Goal: Task Accomplishment & Management: Manage account settings

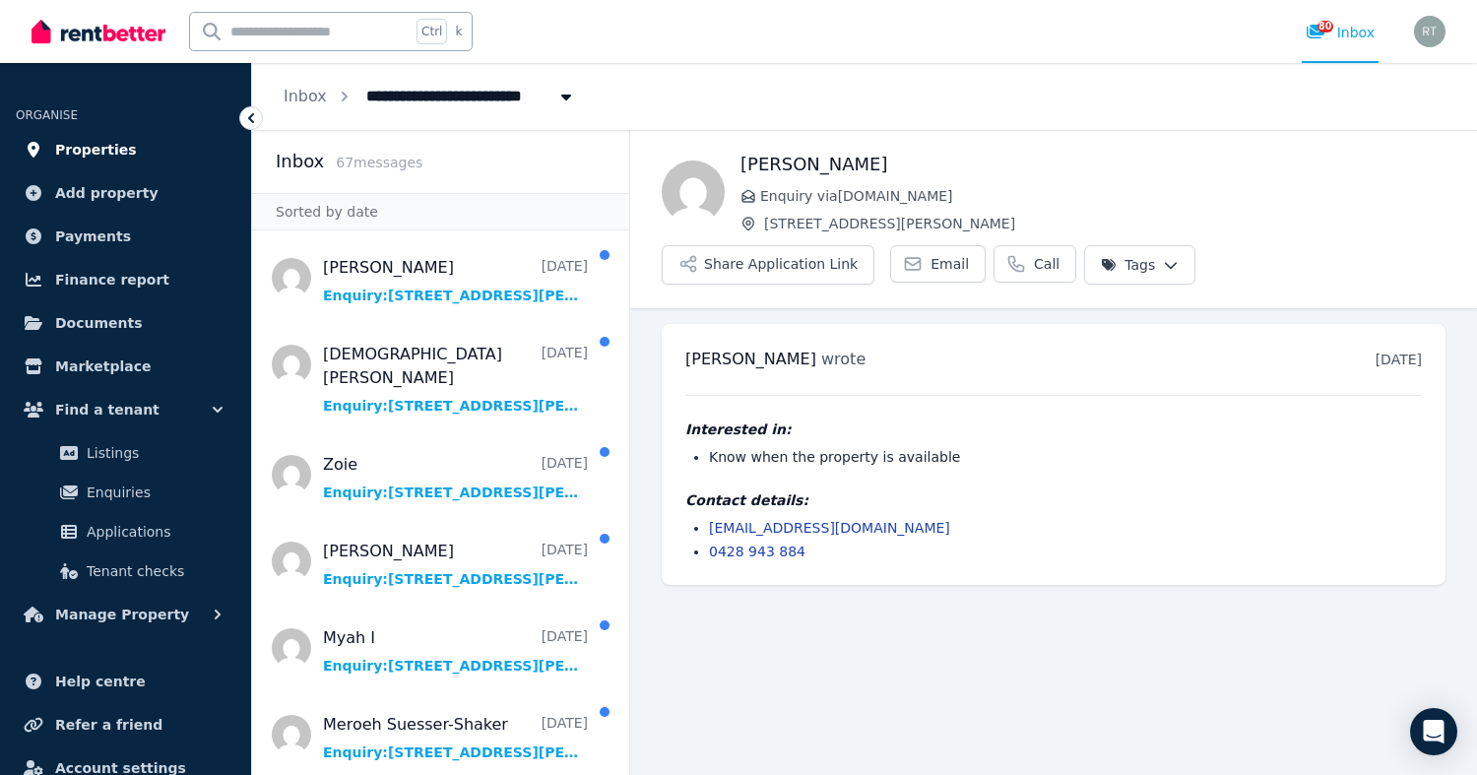
click at [104, 149] on span "Properties" at bounding box center [96, 150] width 82 height 24
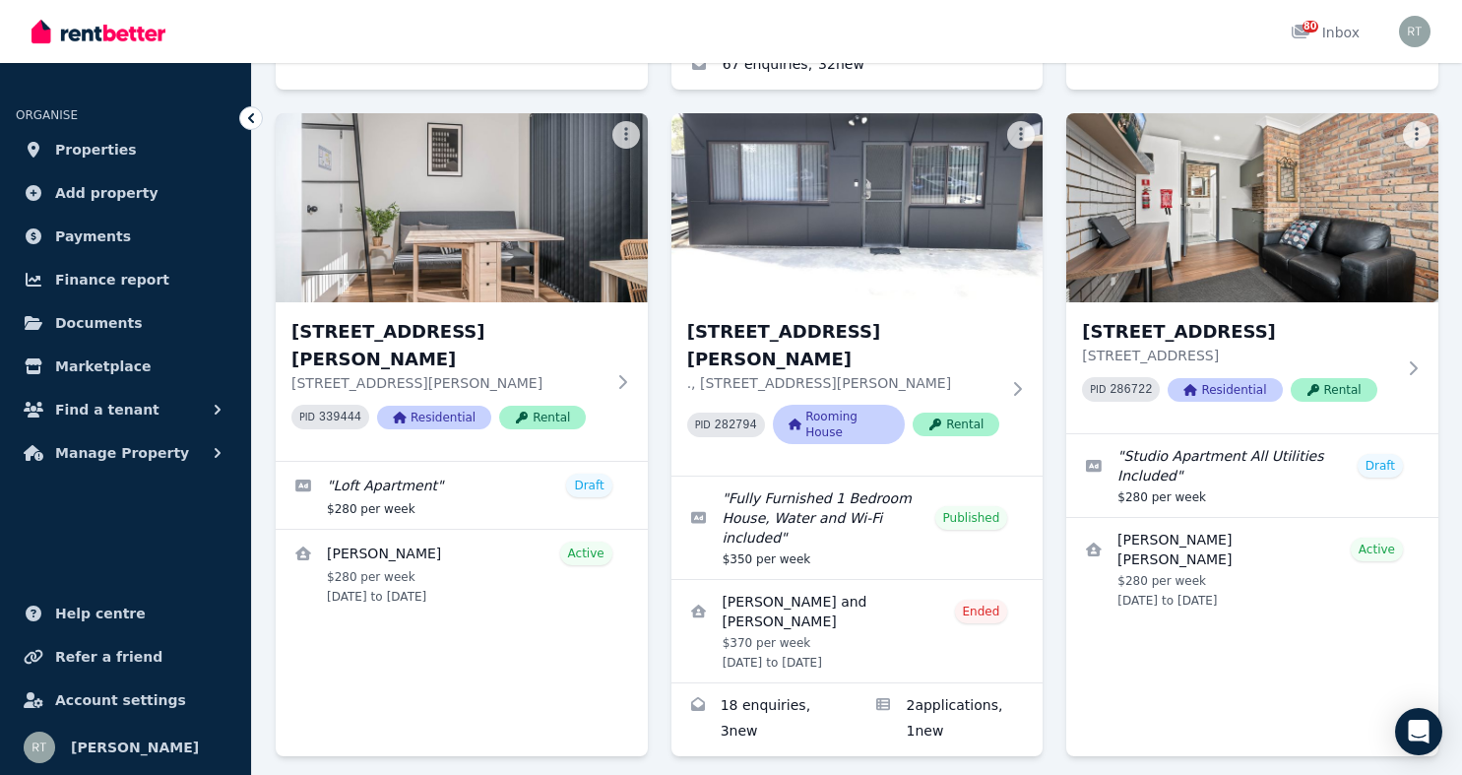
scroll to position [2413, 0]
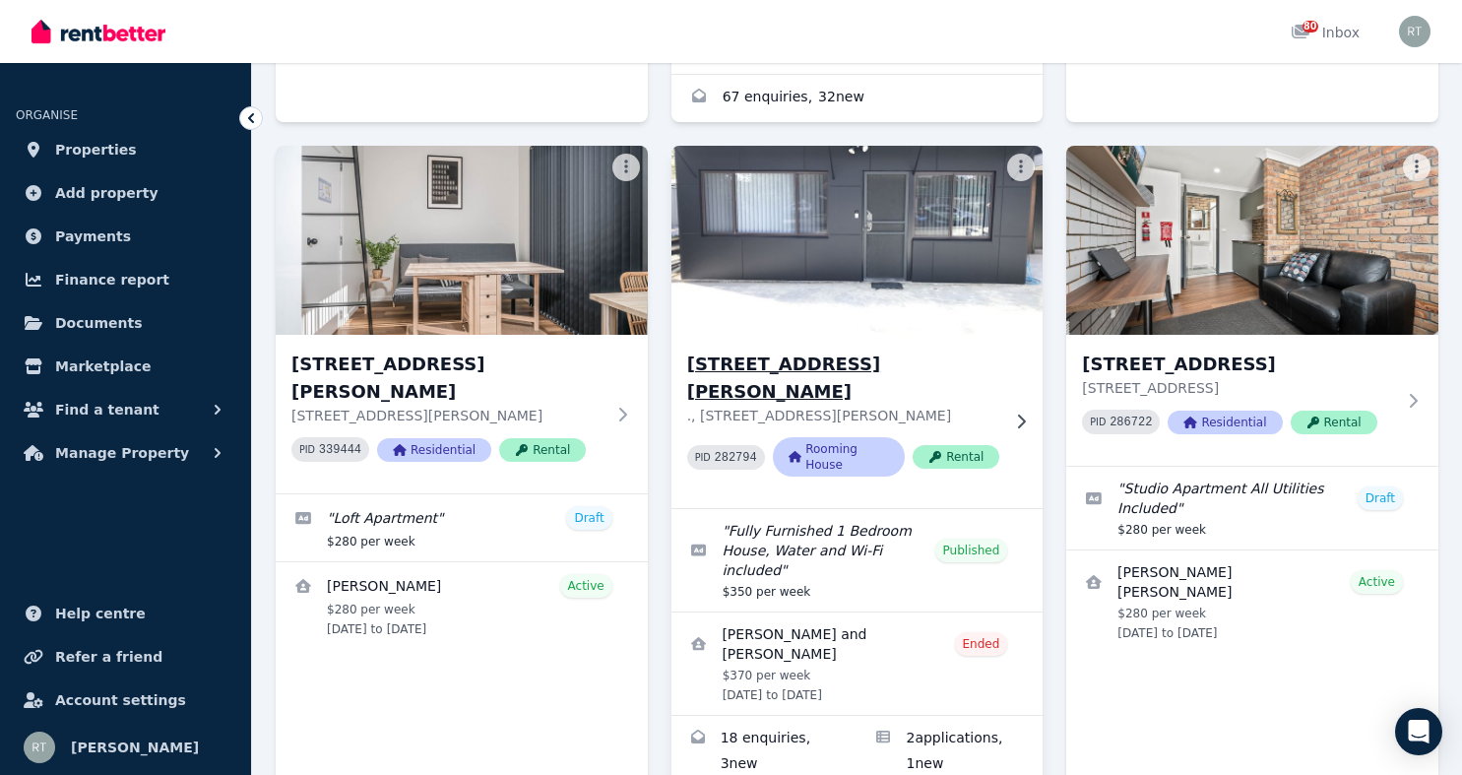
click at [867, 224] on img at bounding box center [857, 240] width 391 height 199
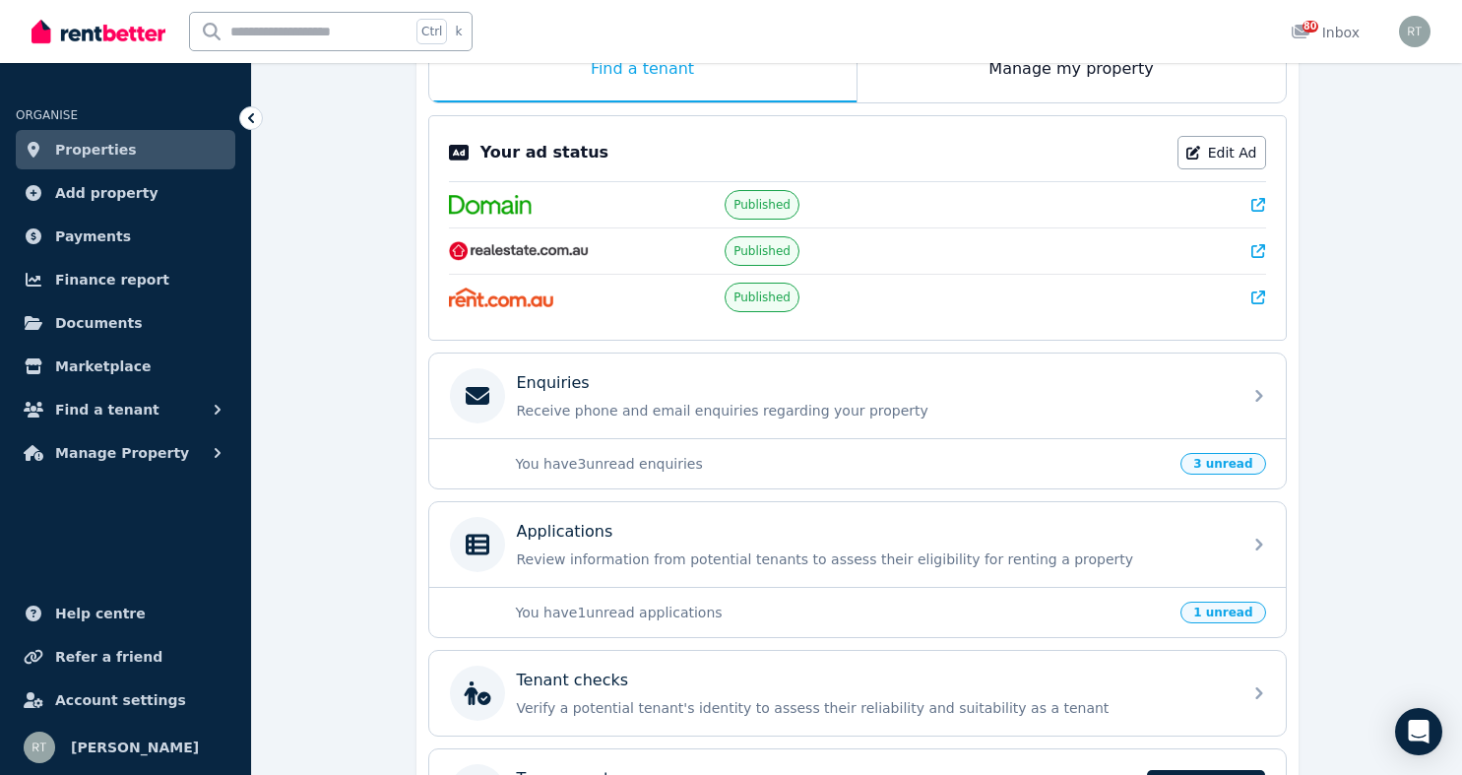
scroll to position [368, 0]
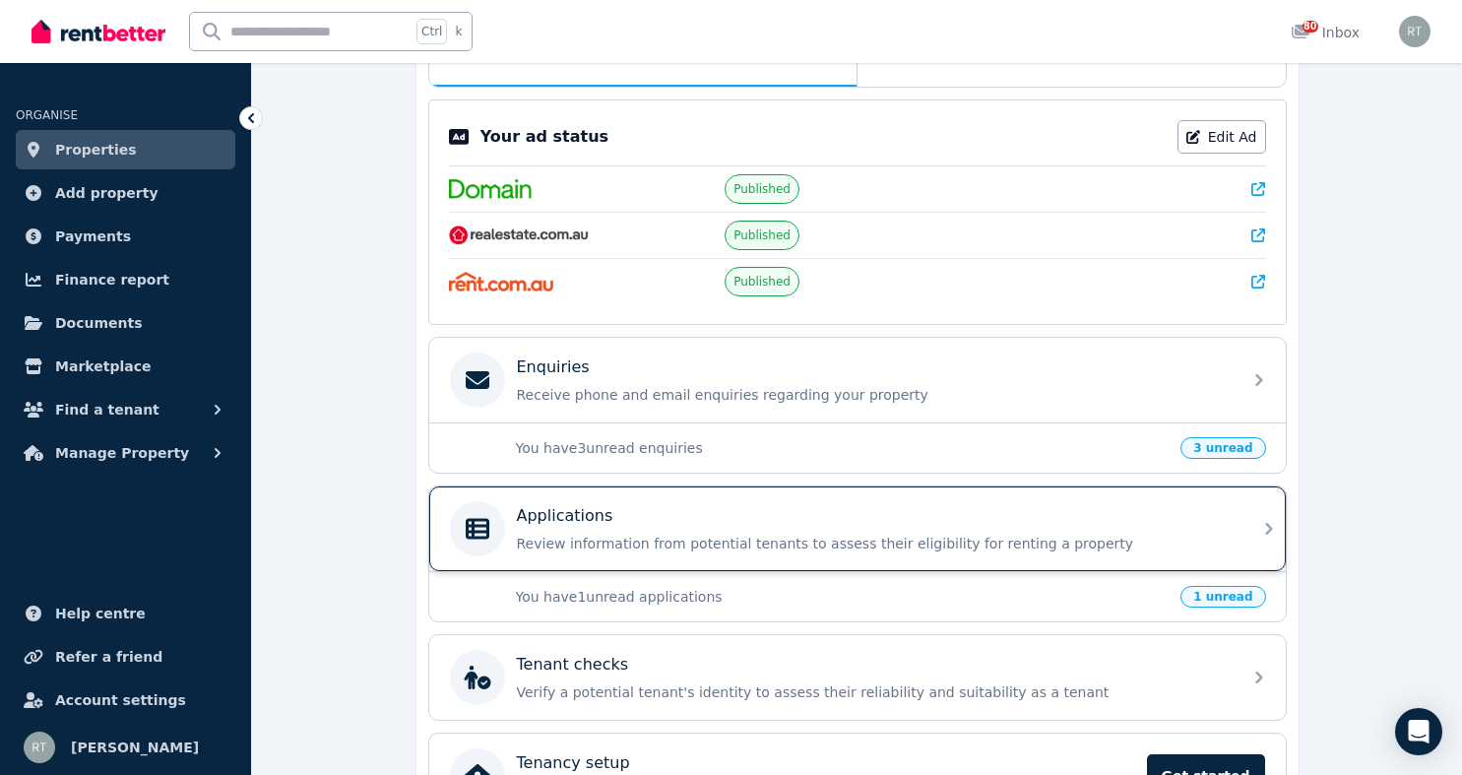
click at [955, 538] on p "Review information from potential tenants to assess their eligibility for renti…" at bounding box center [873, 544] width 713 height 20
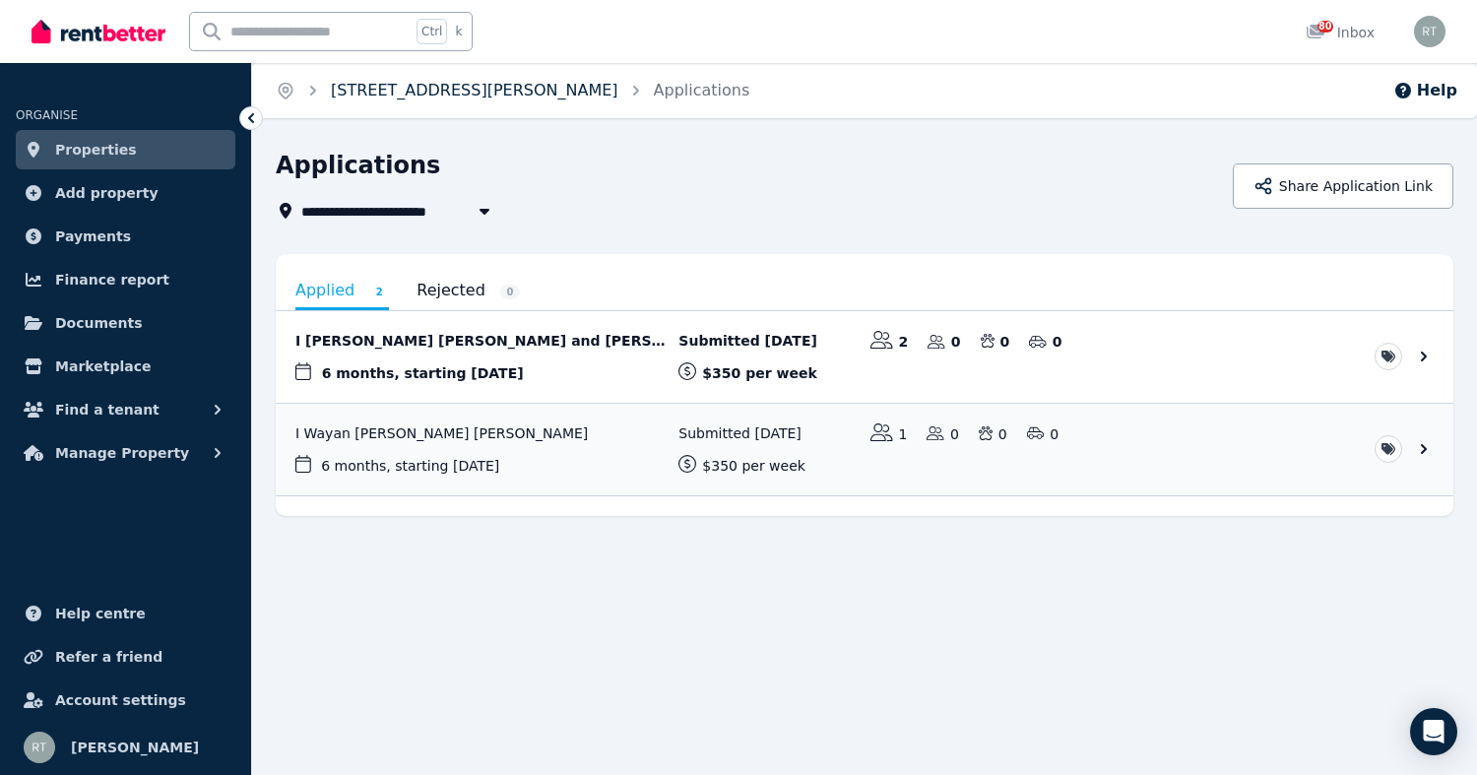
click at [357, 93] on link "7A Helen Avenue, Armidale" at bounding box center [475, 90] width 288 height 19
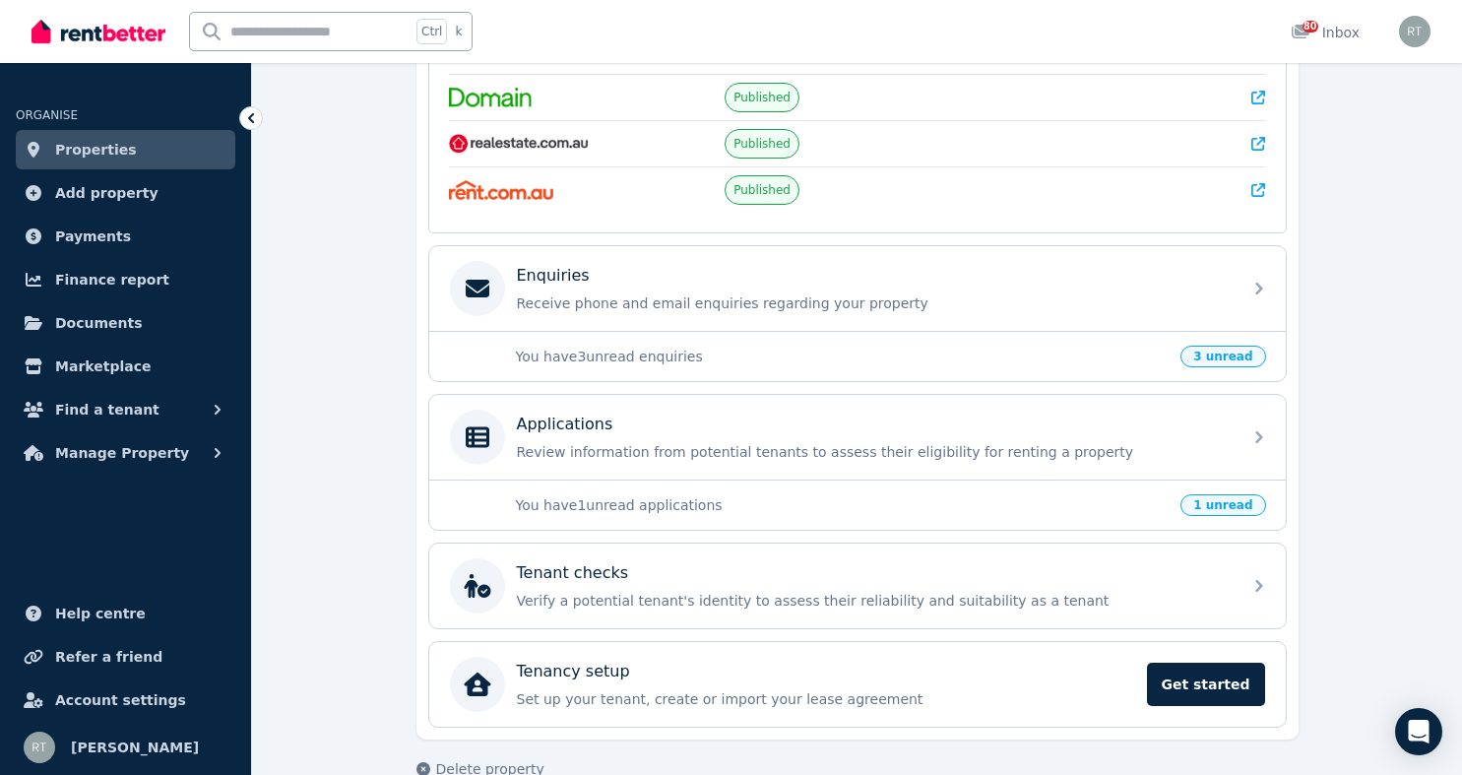
scroll to position [453, 0]
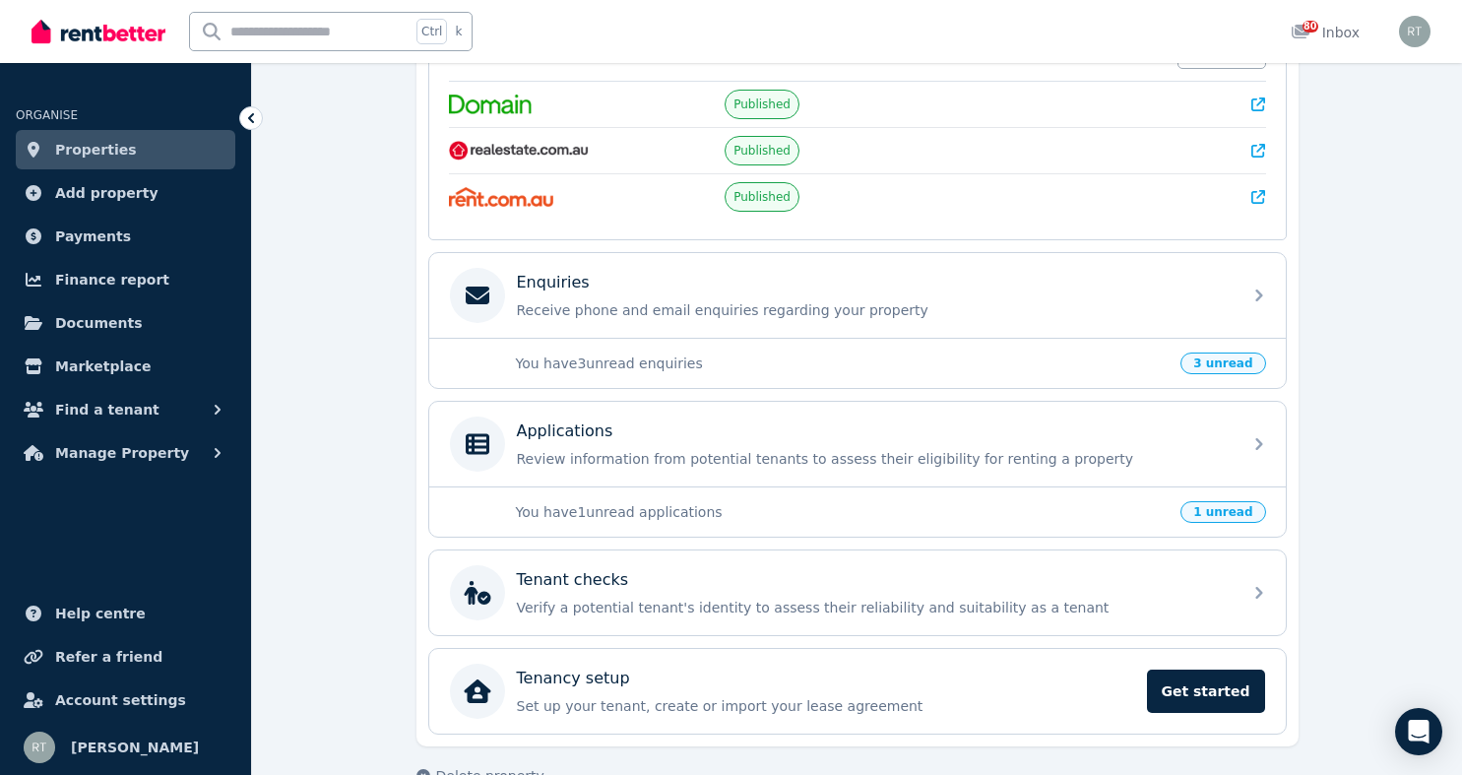
click at [1227, 366] on span "3 unread" at bounding box center [1223, 364] width 85 height 22
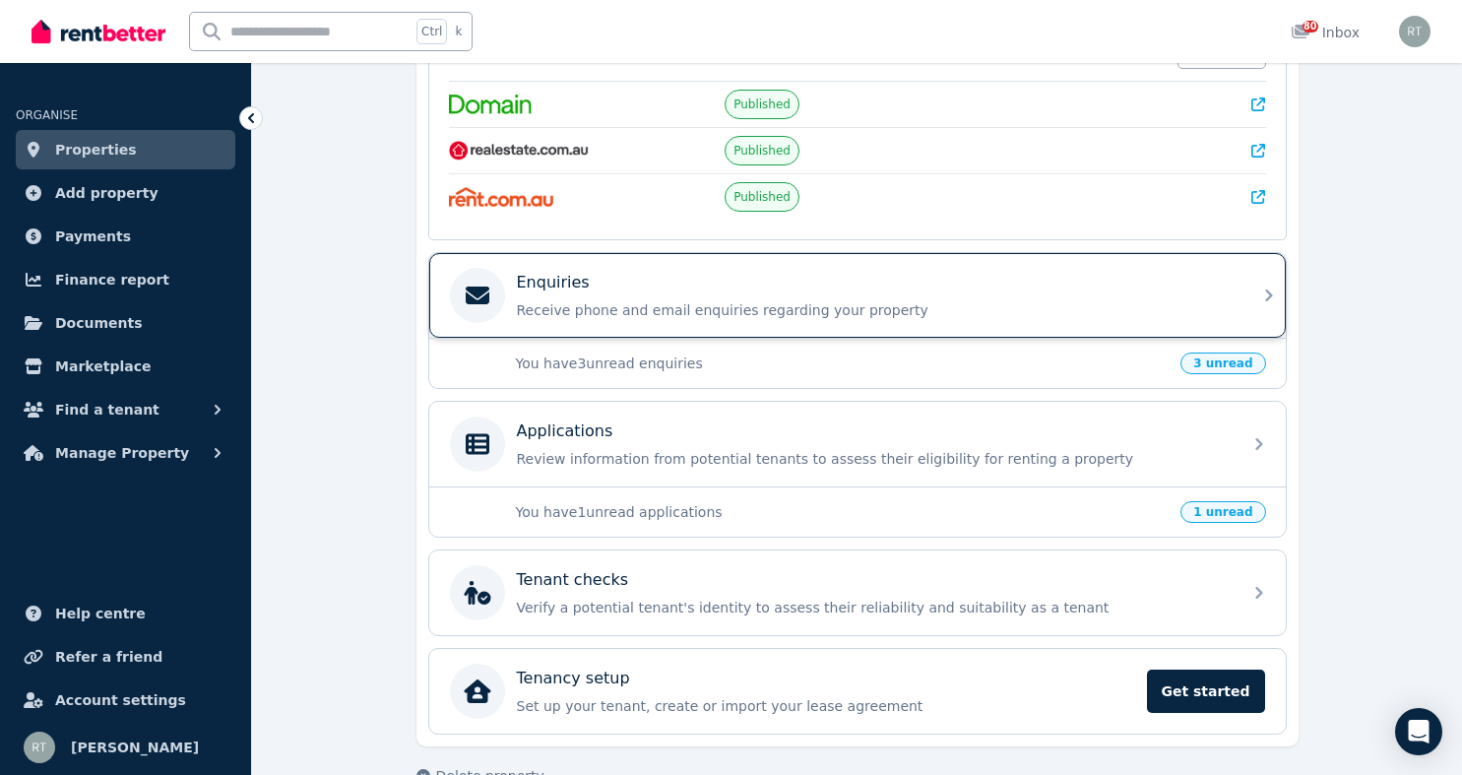
click at [1251, 293] on div "Enquiries Receive phone and email enquiries regarding your property" at bounding box center [857, 295] width 857 height 85
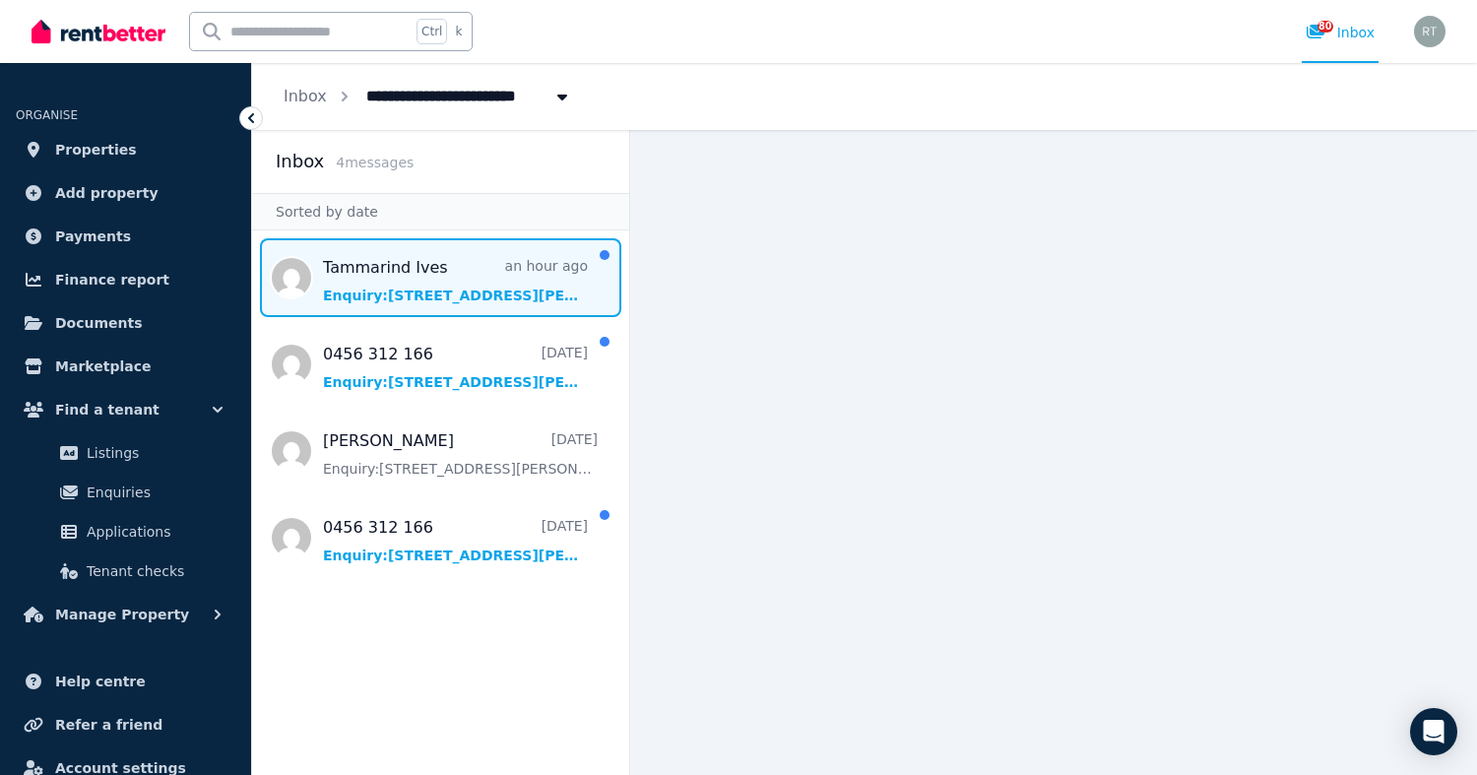
click at [462, 272] on span "Message list" at bounding box center [440, 277] width 377 height 79
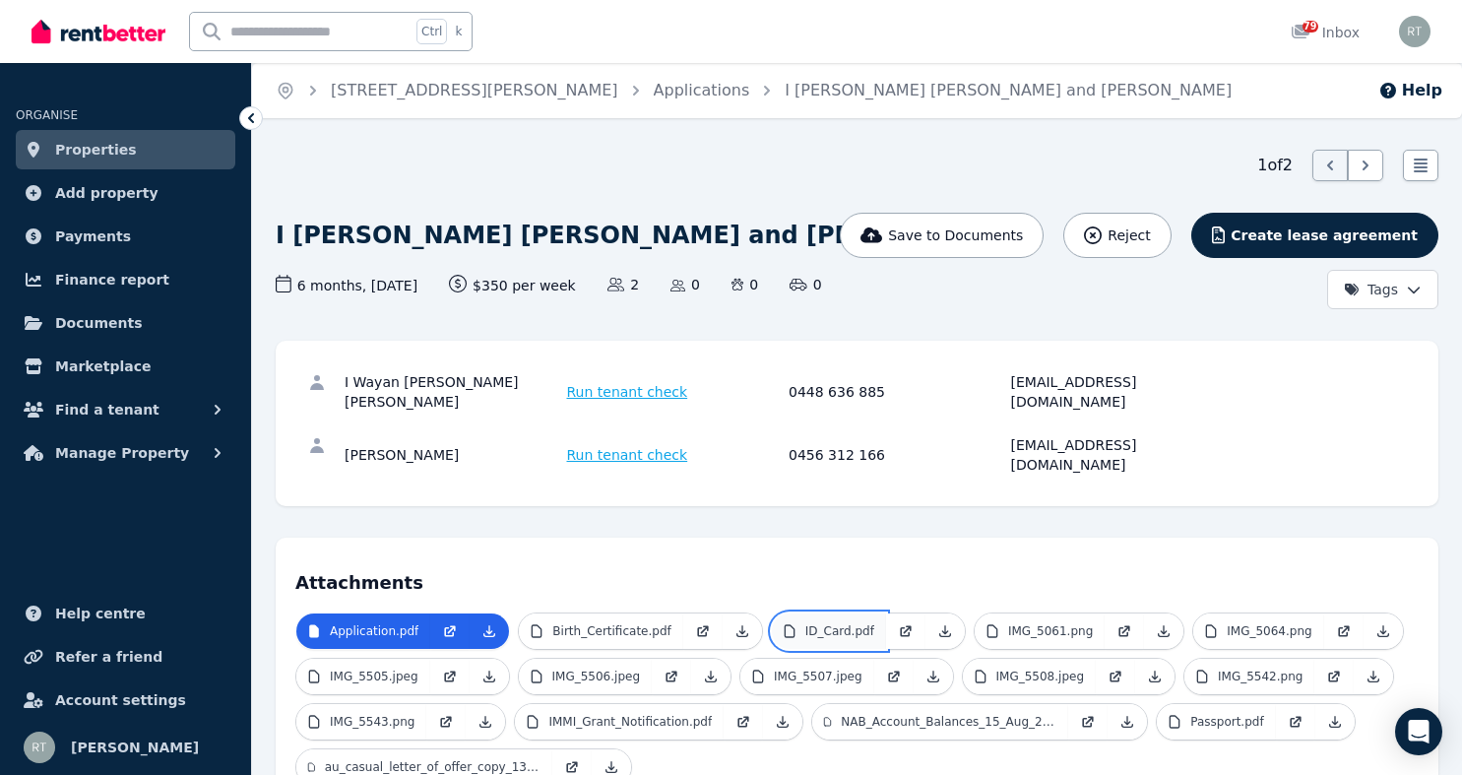
click at [822, 614] on link "ID_Card.pdf" at bounding box center [829, 631] width 114 height 35
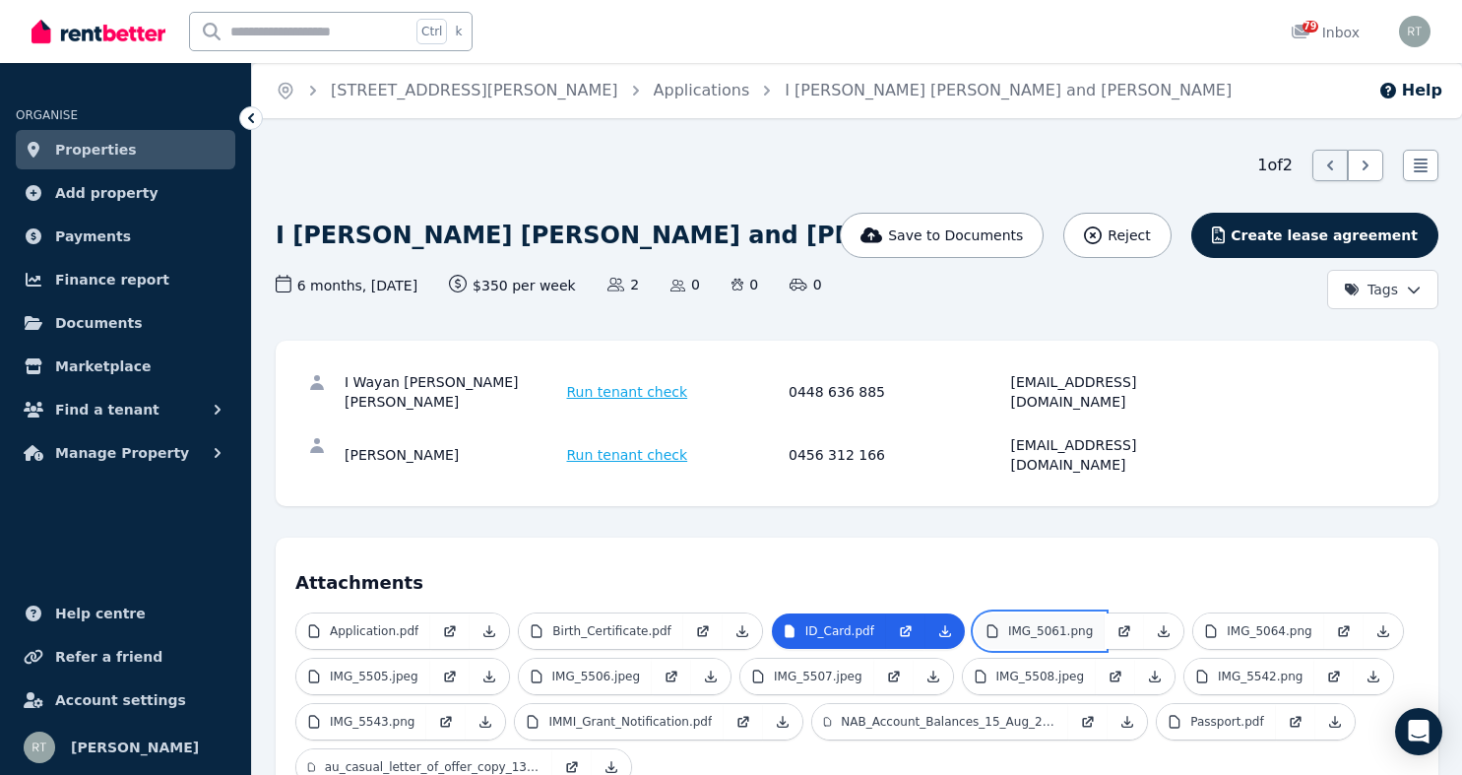
click at [1022, 623] on p "IMG_5061.png" at bounding box center [1050, 631] width 85 height 16
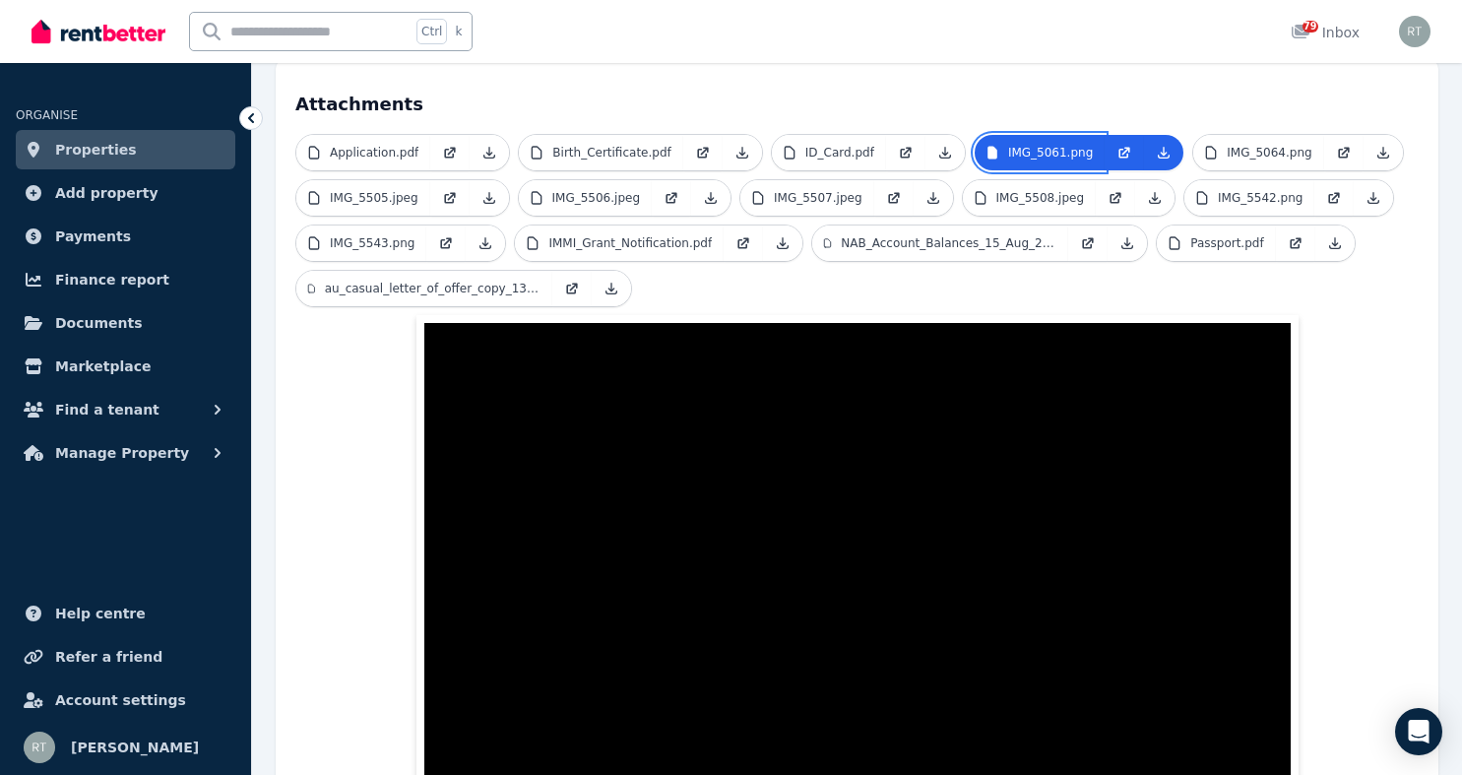
scroll to position [478, 0]
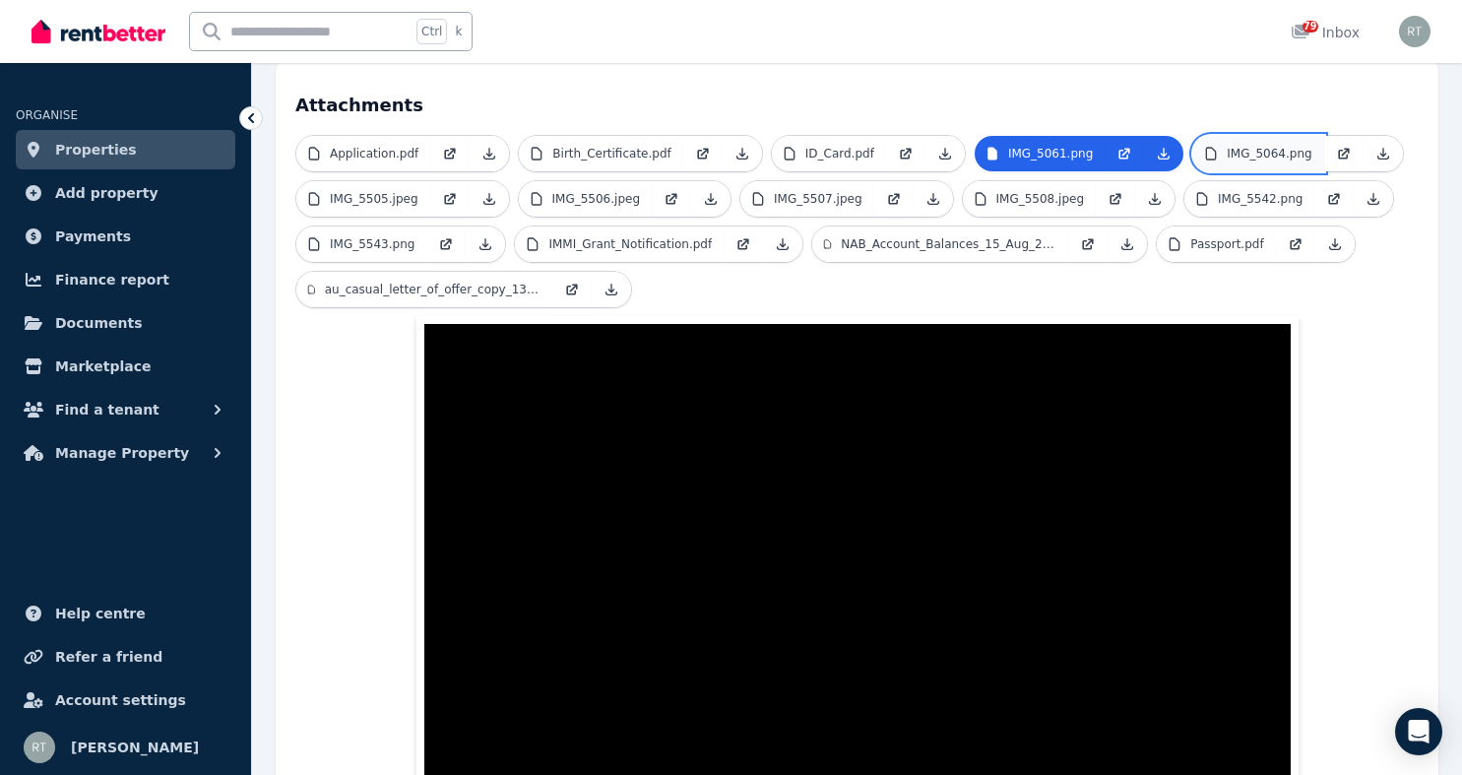
click at [1230, 136] on link "IMG_5064.png" at bounding box center [1259, 153] width 130 height 35
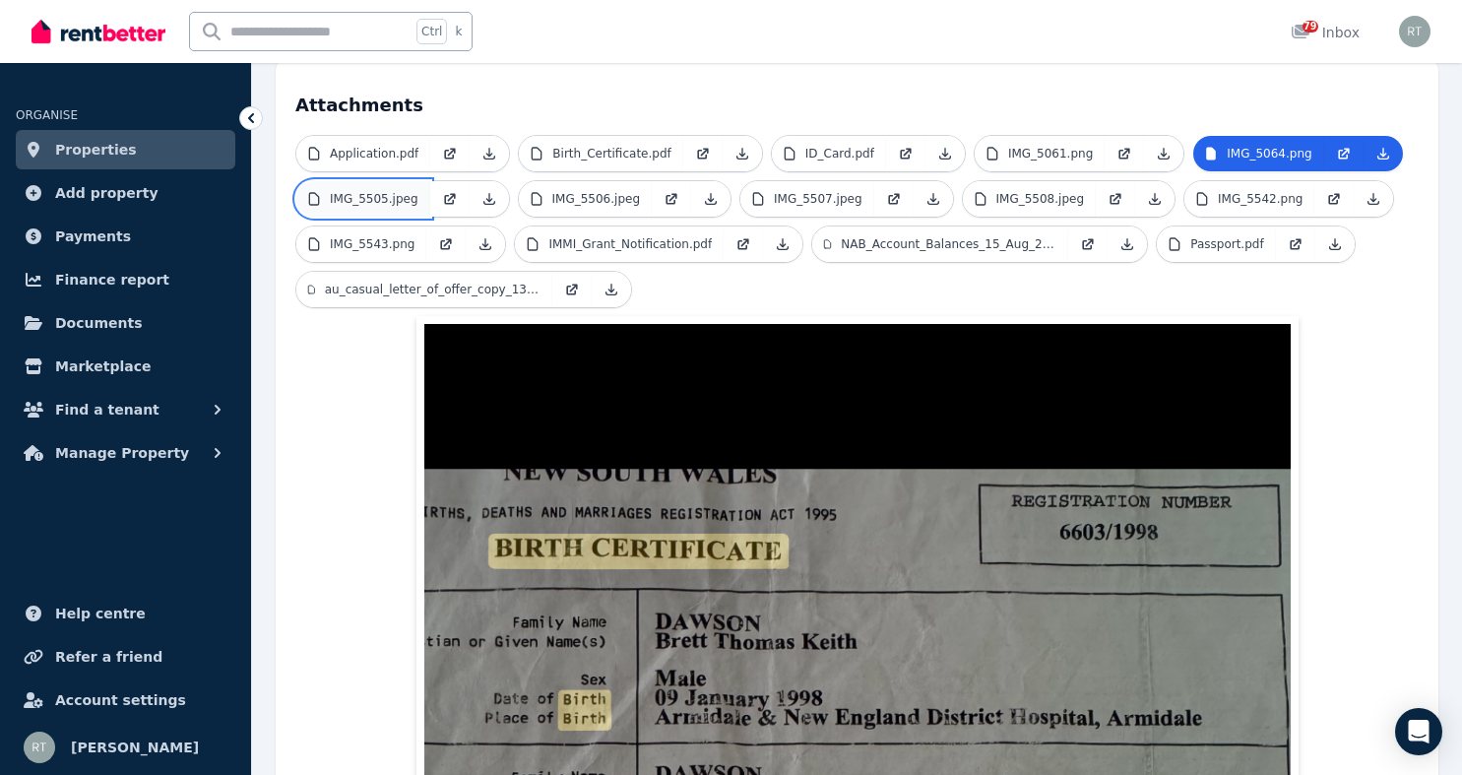
click at [373, 191] on p "IMG_5505.jpeg" at bounding box center [374, 199] width 89 height 16
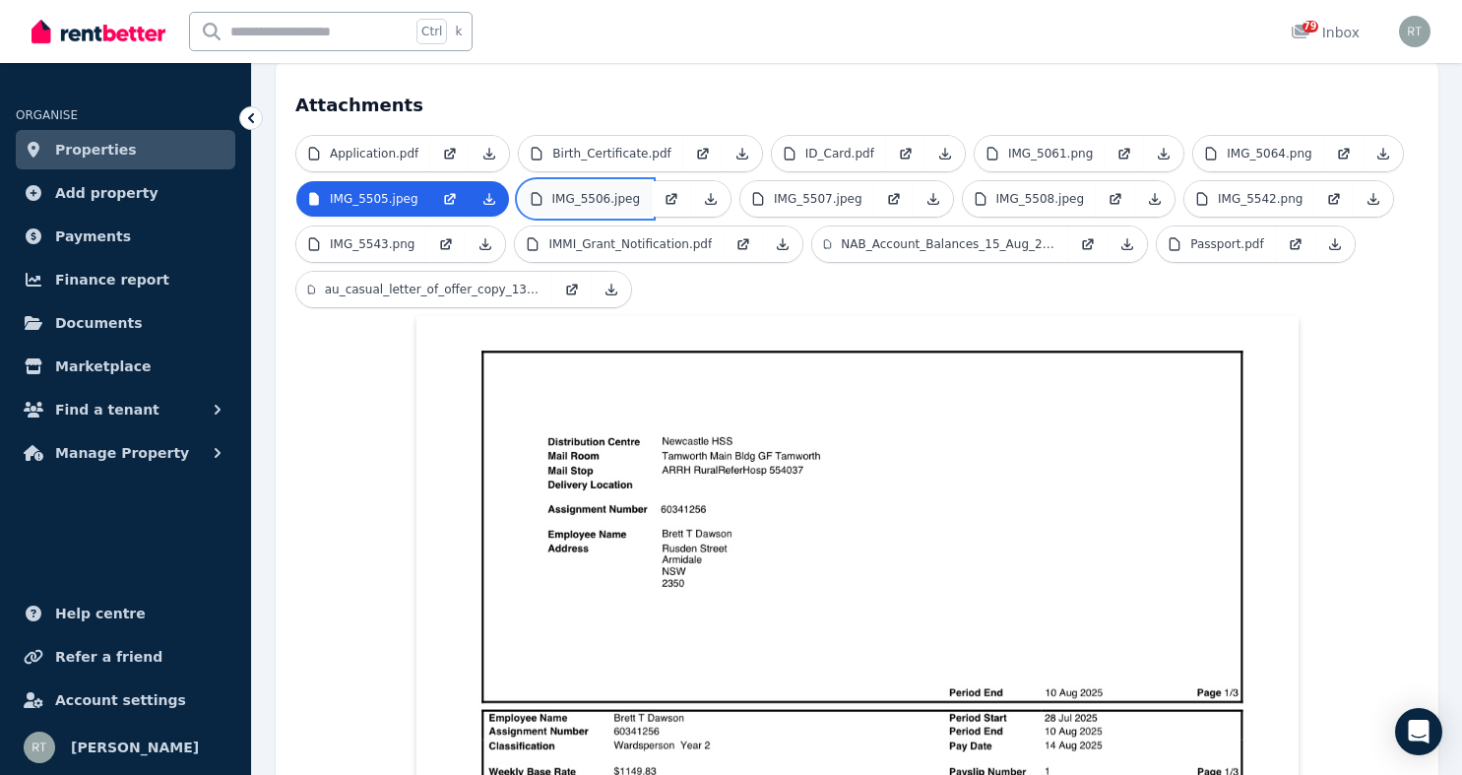
click at [588, 191] on p "IMG_5506.jpeg" at bounding box center [596, 199] width 89 height 16
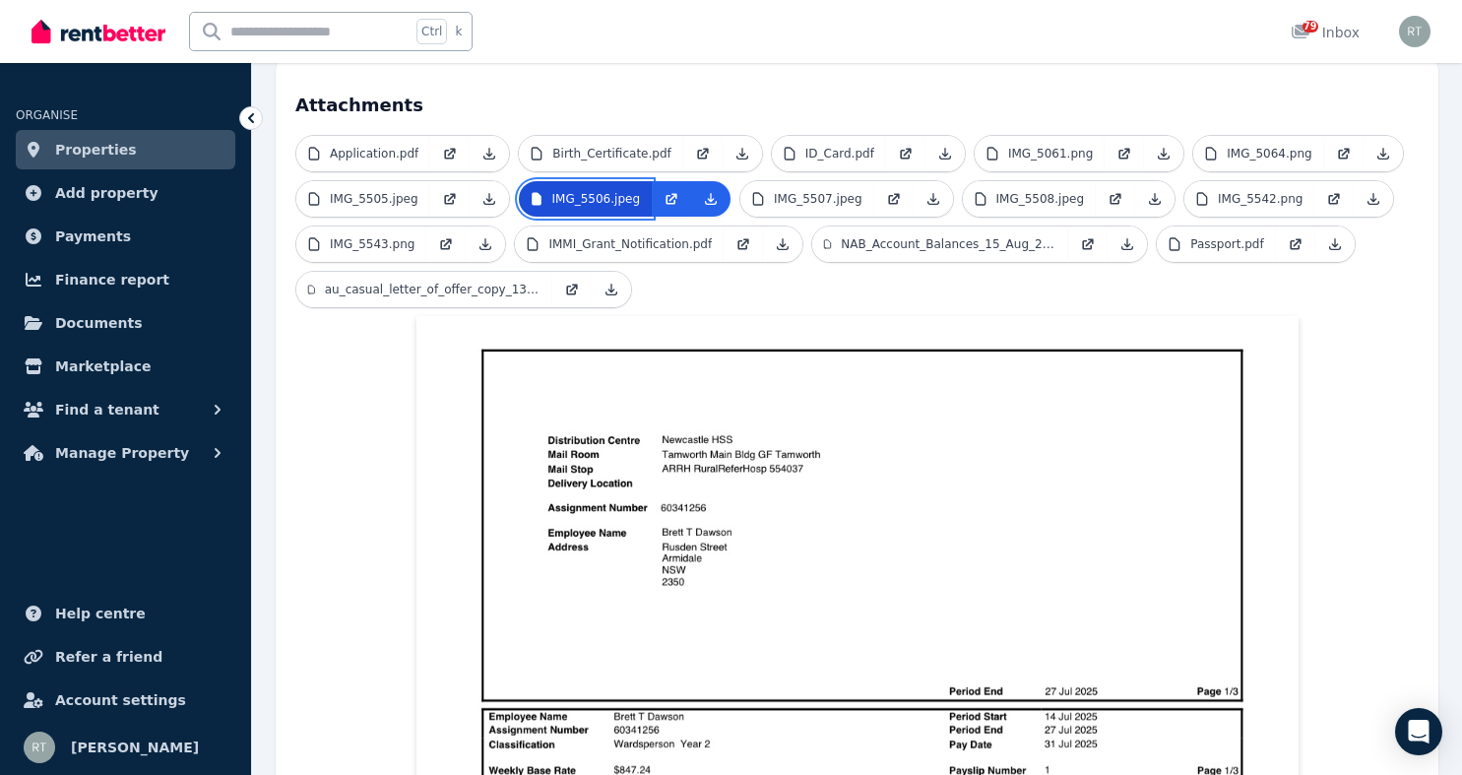
click at [588, 191] on p "IMG_5506.jpeg" at bounding box center [596, 199] width 89 height 16
click at [799, 191] on p "IMG_5507.jpeg" at bounding box center [818, 199] width 89 height 16
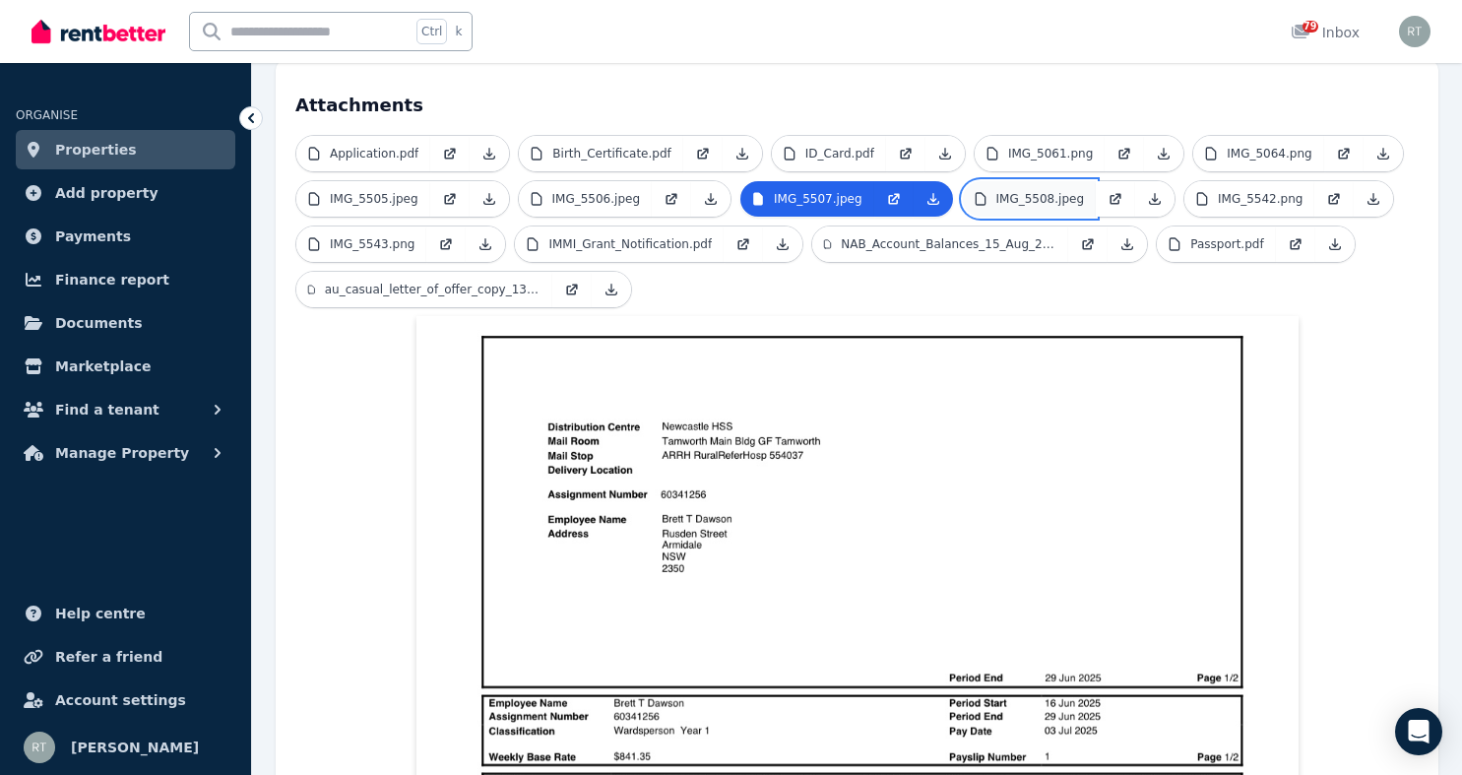
click at [1022, 191] on p "IMG_5508.jpeg" at bounding box center [1041, 199] width 89 height 16
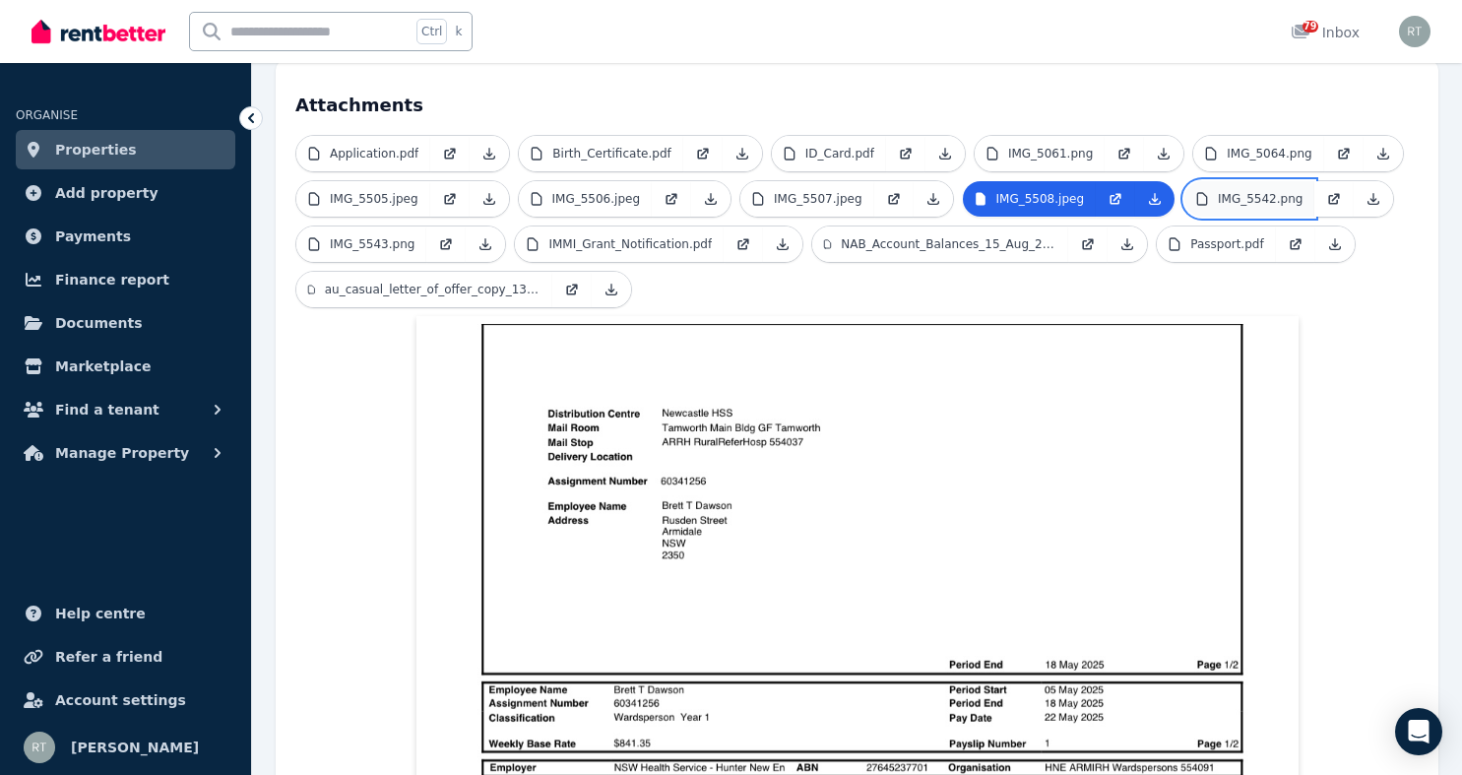
click at [1218, 191] on p "IMG_5542.png" at bounding box center [1260, 199] width 85 height 16
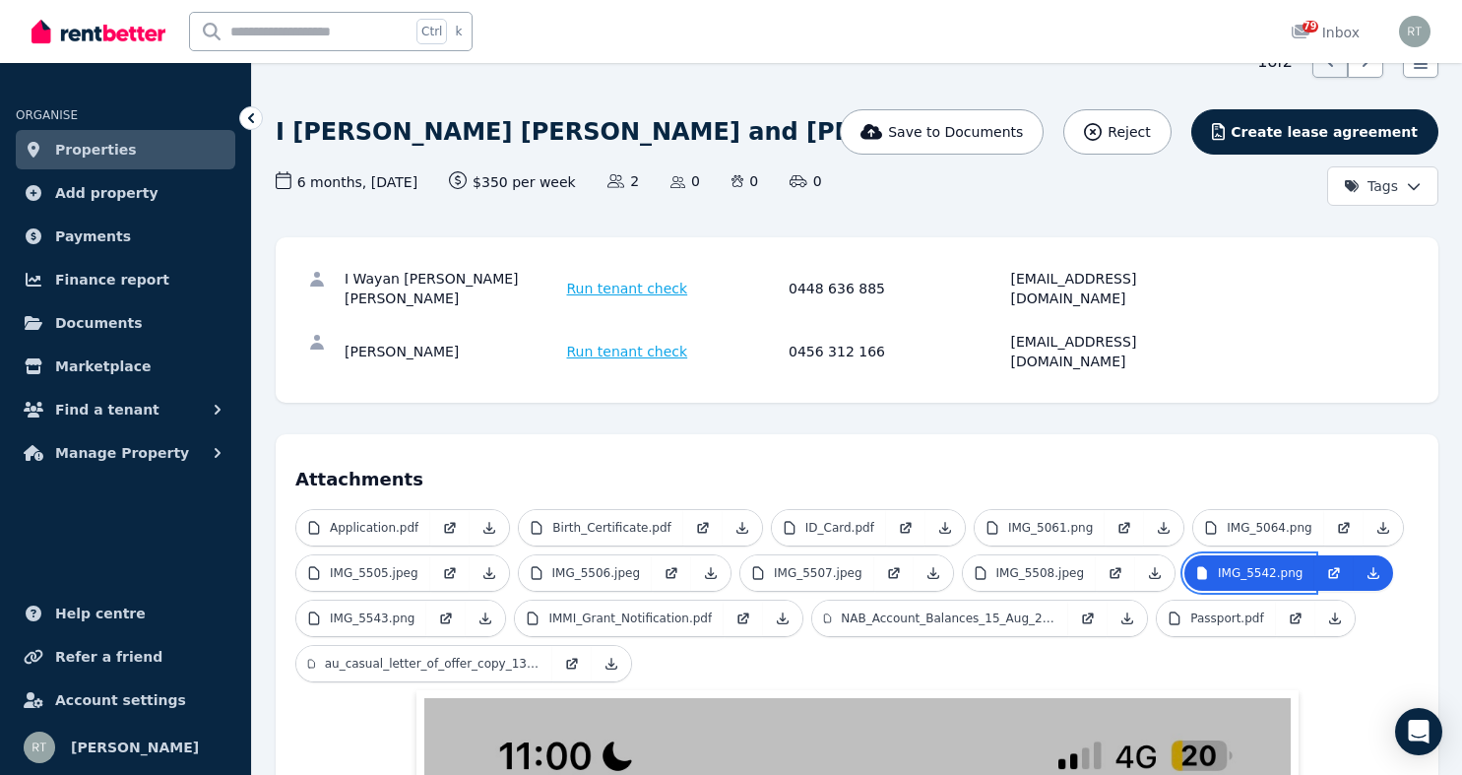
scroll to position [83, 0]
